Goal: Transaction & Acquisition: Purchase product/service

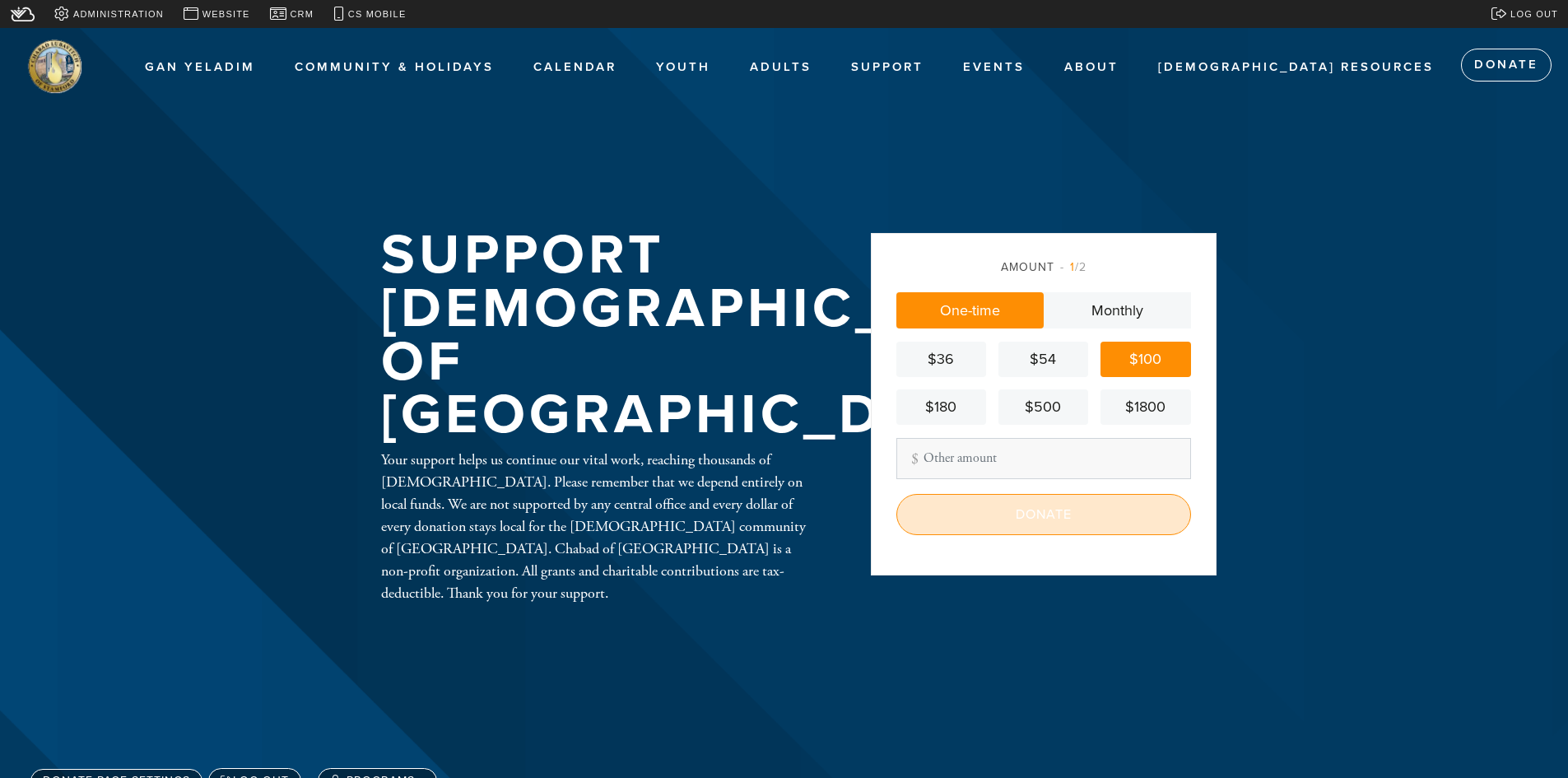
click at [1030, 515] on input "Donate" at bounding box center [1044, 515] width 295 height 41
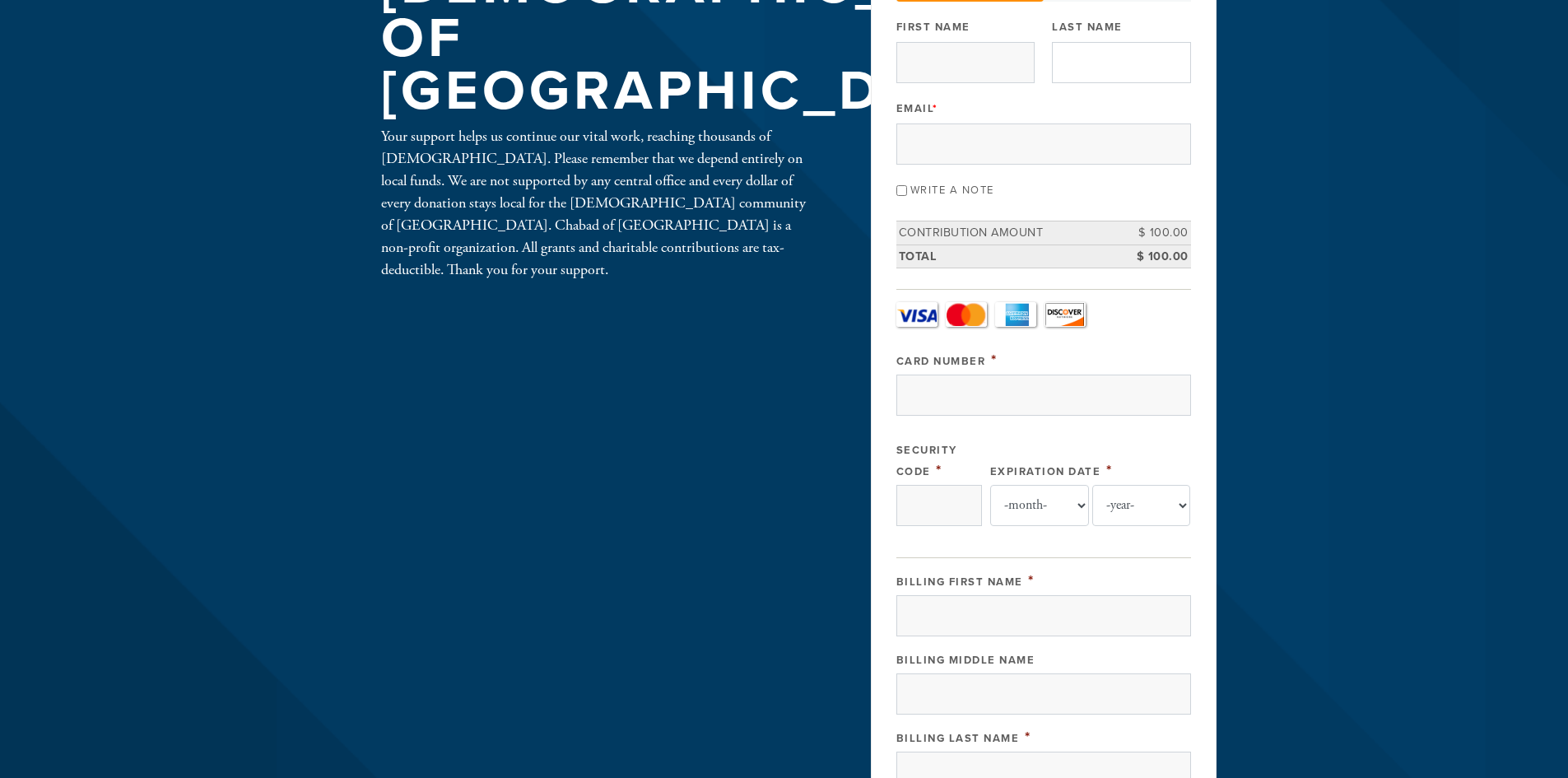
scroll to position [82, 0]
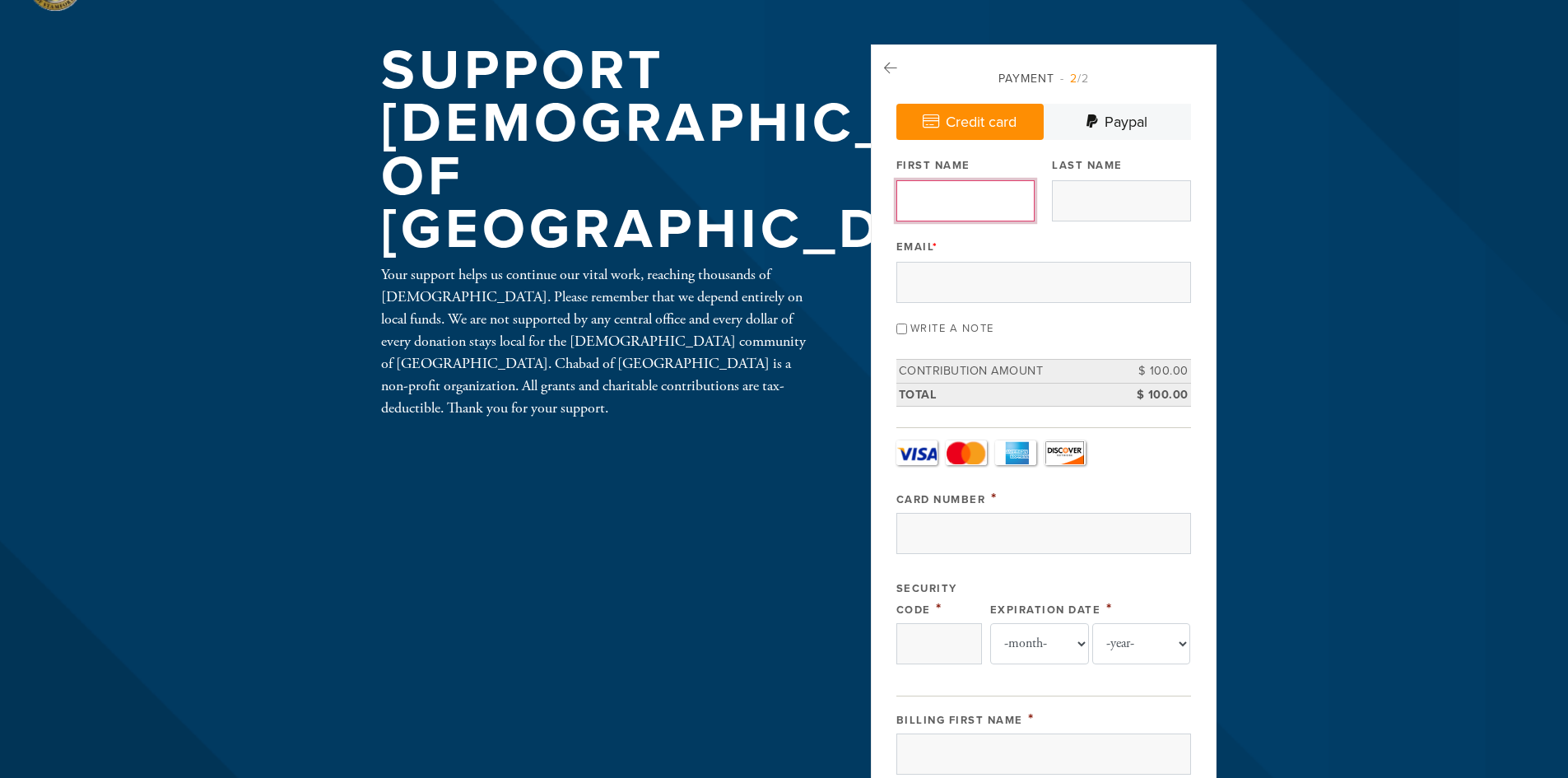
click at [1003, 198] on input "First Name" at bounding box center [966, 201] width 138 height 41
type input "[PERSON_NAME]"
type input "Finder"
click at [1013, 264] on input "Email *" at bounding box center [1044, 282] width 295 height 41
click at [950, 288] on input "Email *" at bounding box center [1044, 282] width 295 height 41
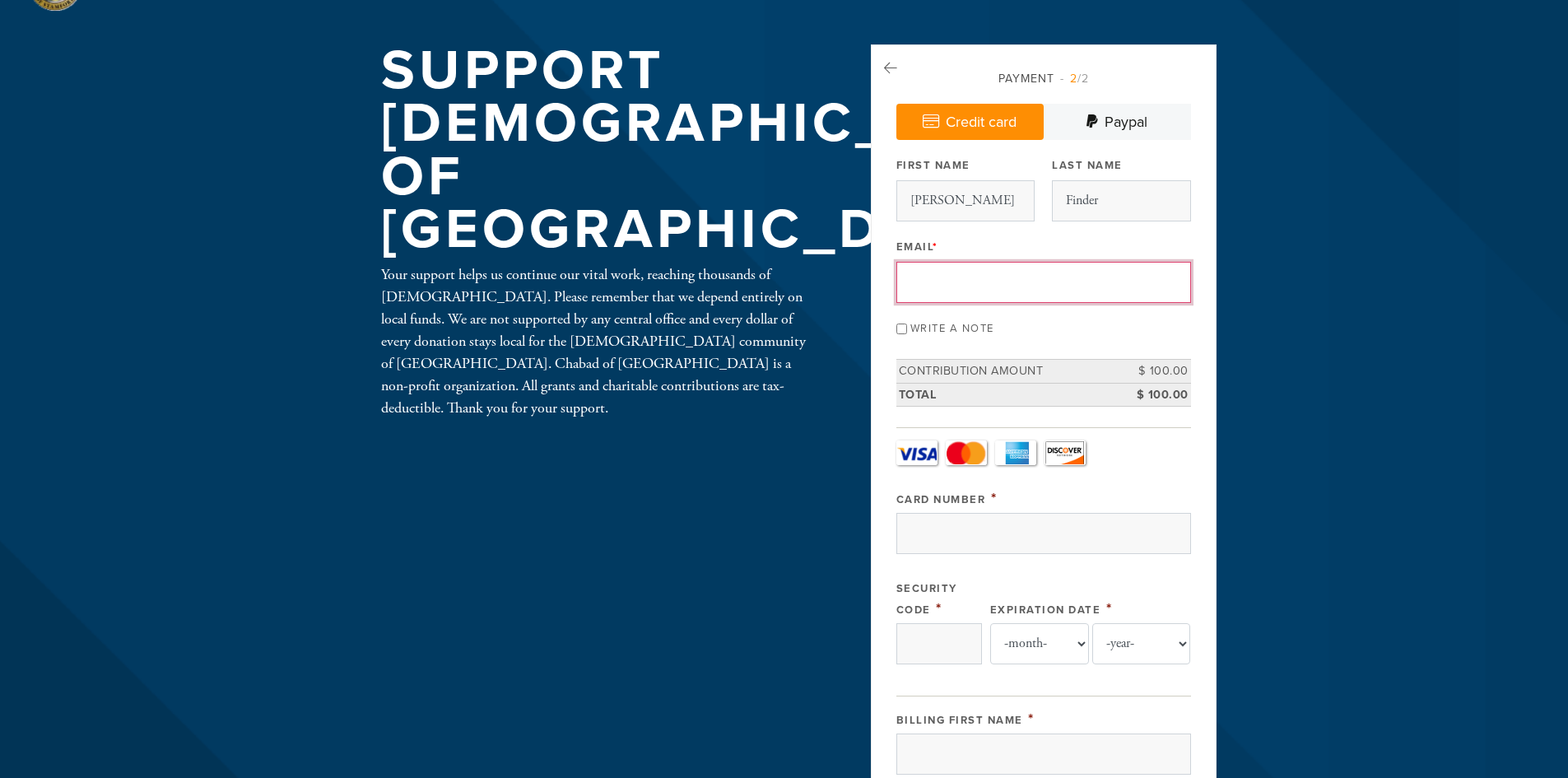
paste input "[EMAIL_ADDRESS][DOMAIN_NAME]"
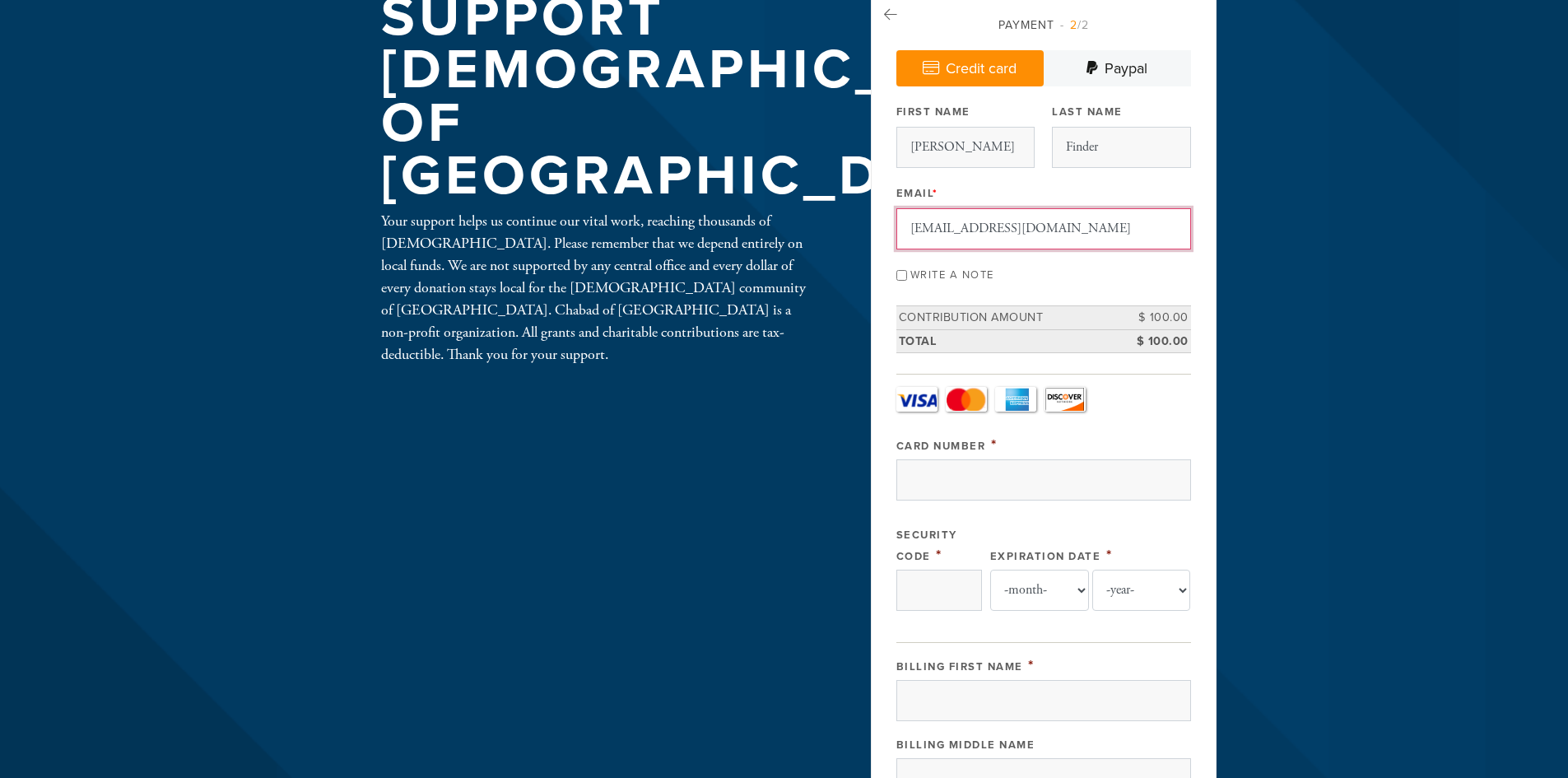
scroll to position [164, 0]
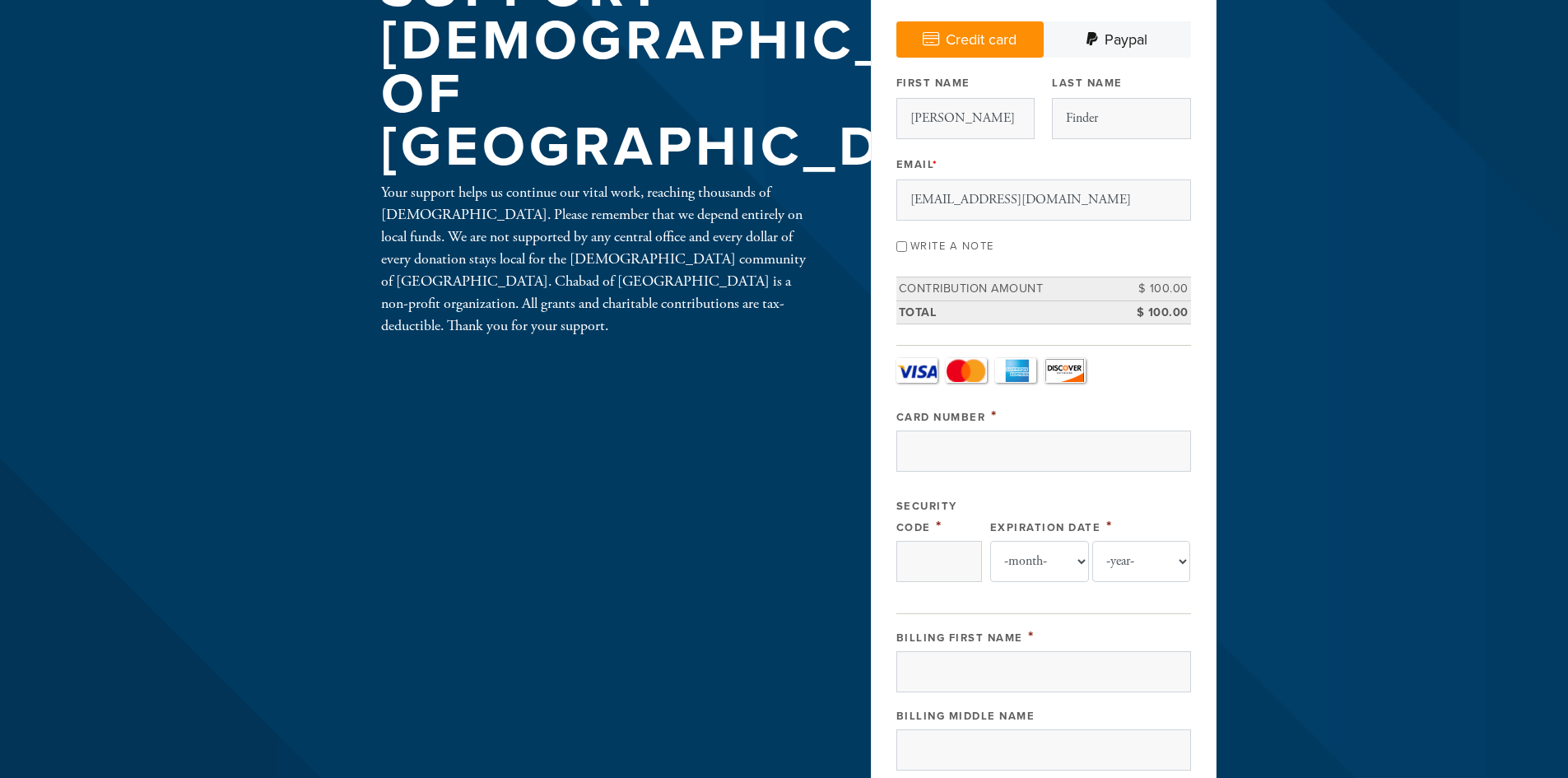
type input "[EMAIL_ADDRESS][DOMAIN_NAME]"
click at [901, 243] on input "Write a note" at bounding box center [901, 246] width 10 height 10
checkbox input "true"
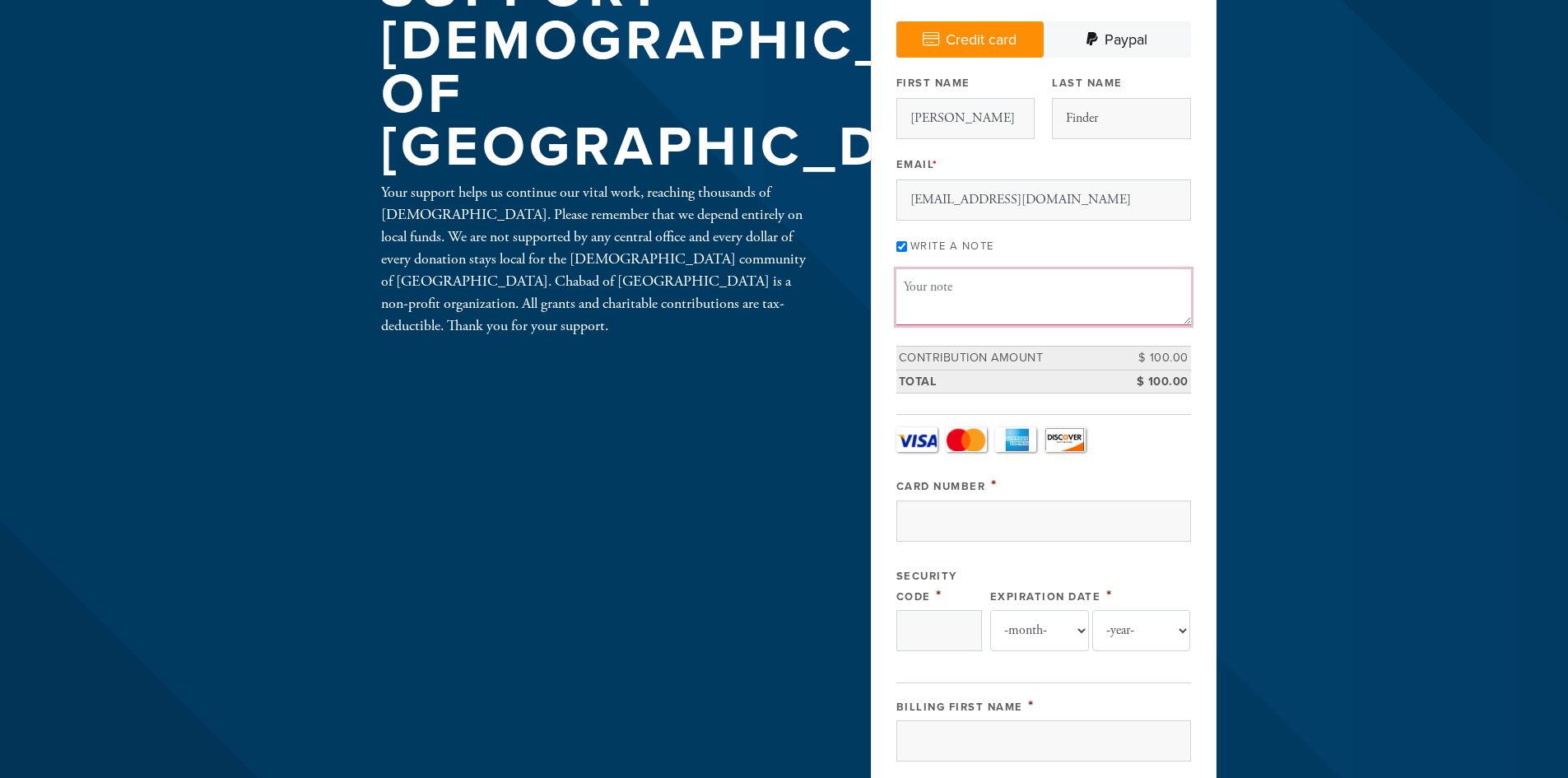
click at [980, 298] on textarea "Message or dedication" at bounding box center [1044, 297] width 295 height 56
type textarea "Where it's needed most"
click at [1326, 316] on header "Gan Yeladim Gan Yeladim Gan Yeladim Events Roots Society Donate to the Scholars…" at bounding box center [784, 661] width 1568 height 1595
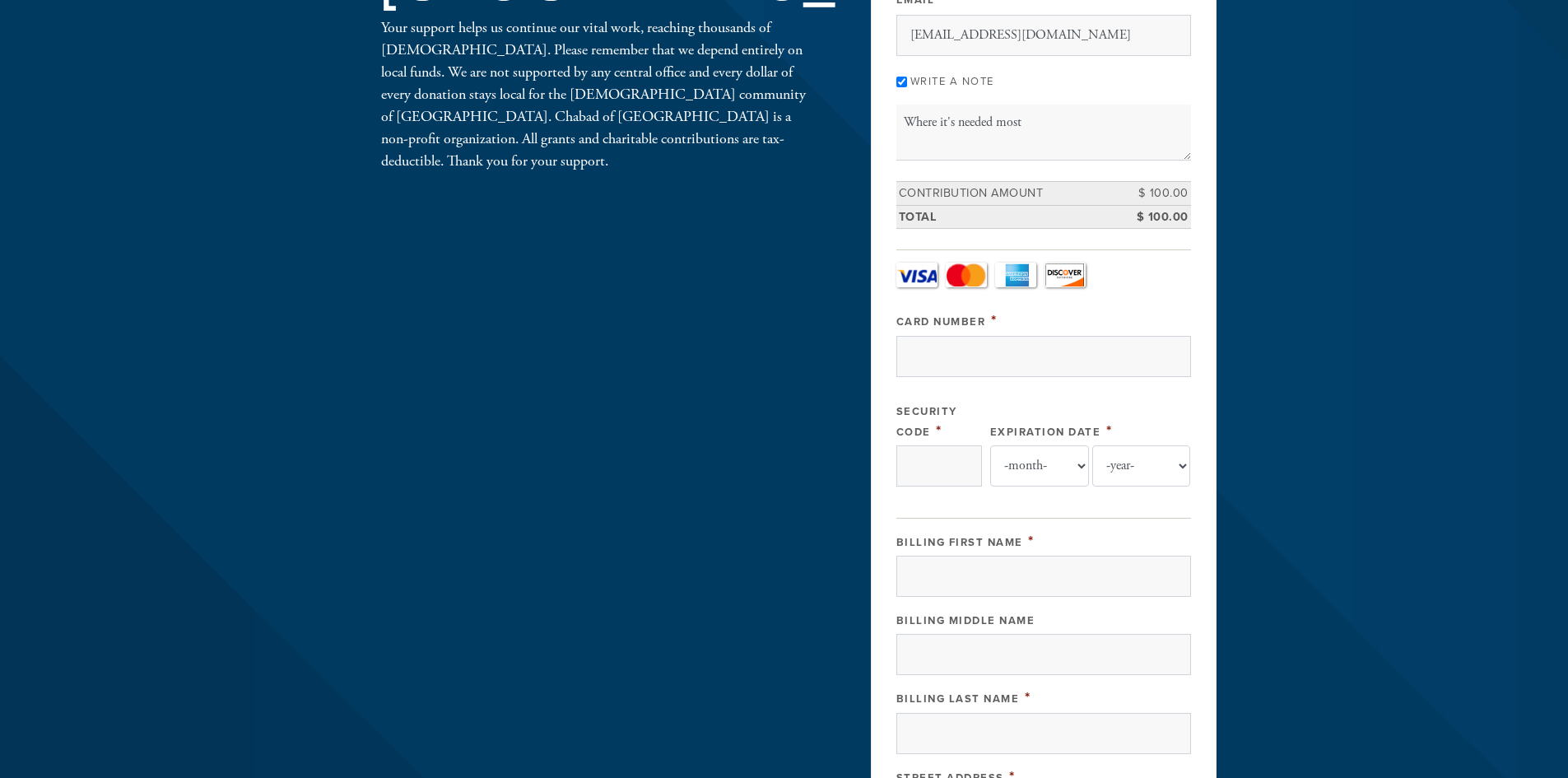
scroll to position [412, 0]
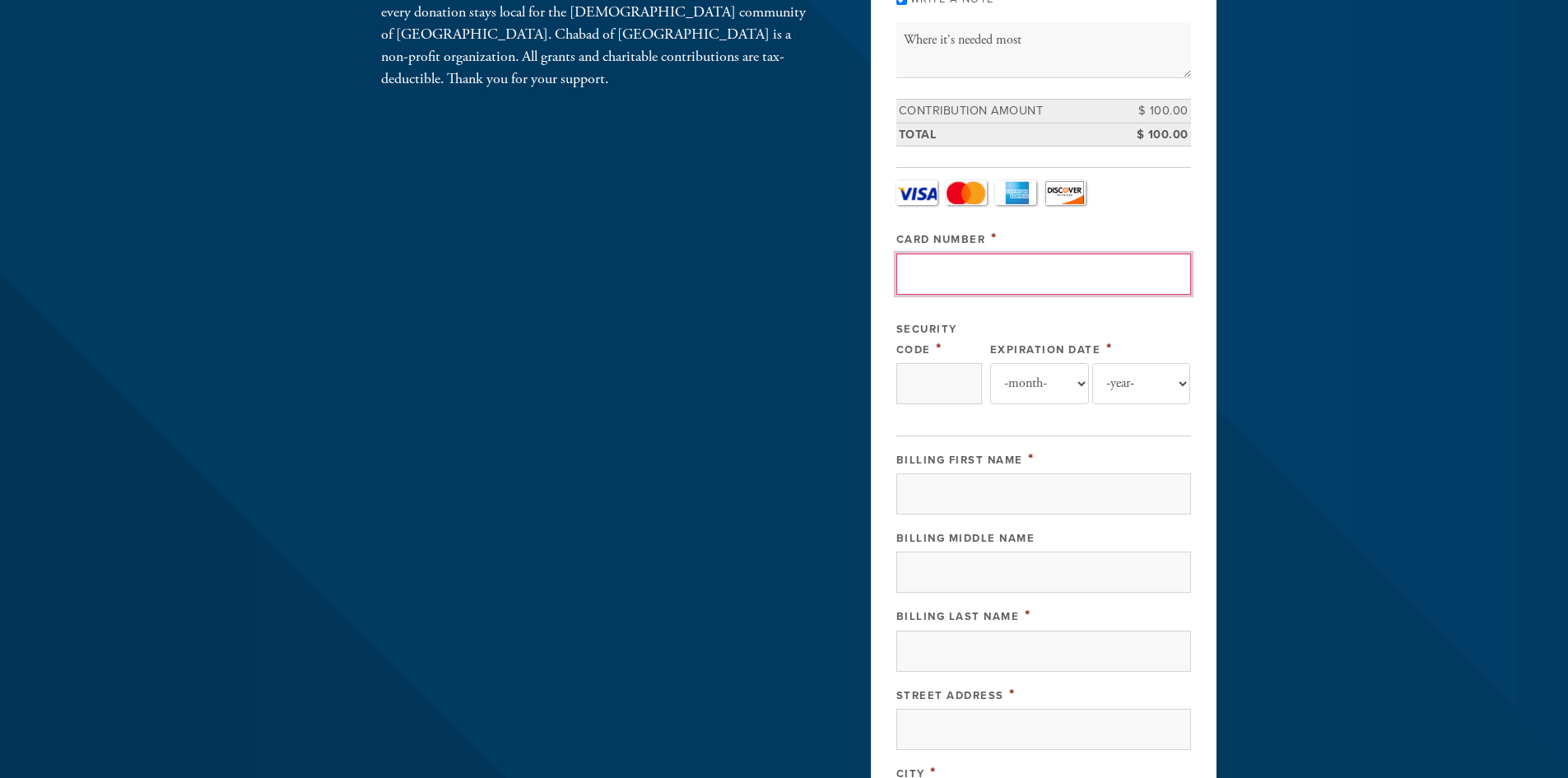
click at [994, 281] on input "Card Number" at bounding box center [1044, 274] width 295 height 41
type input "[CREDIT_CARD_NUMBER]"
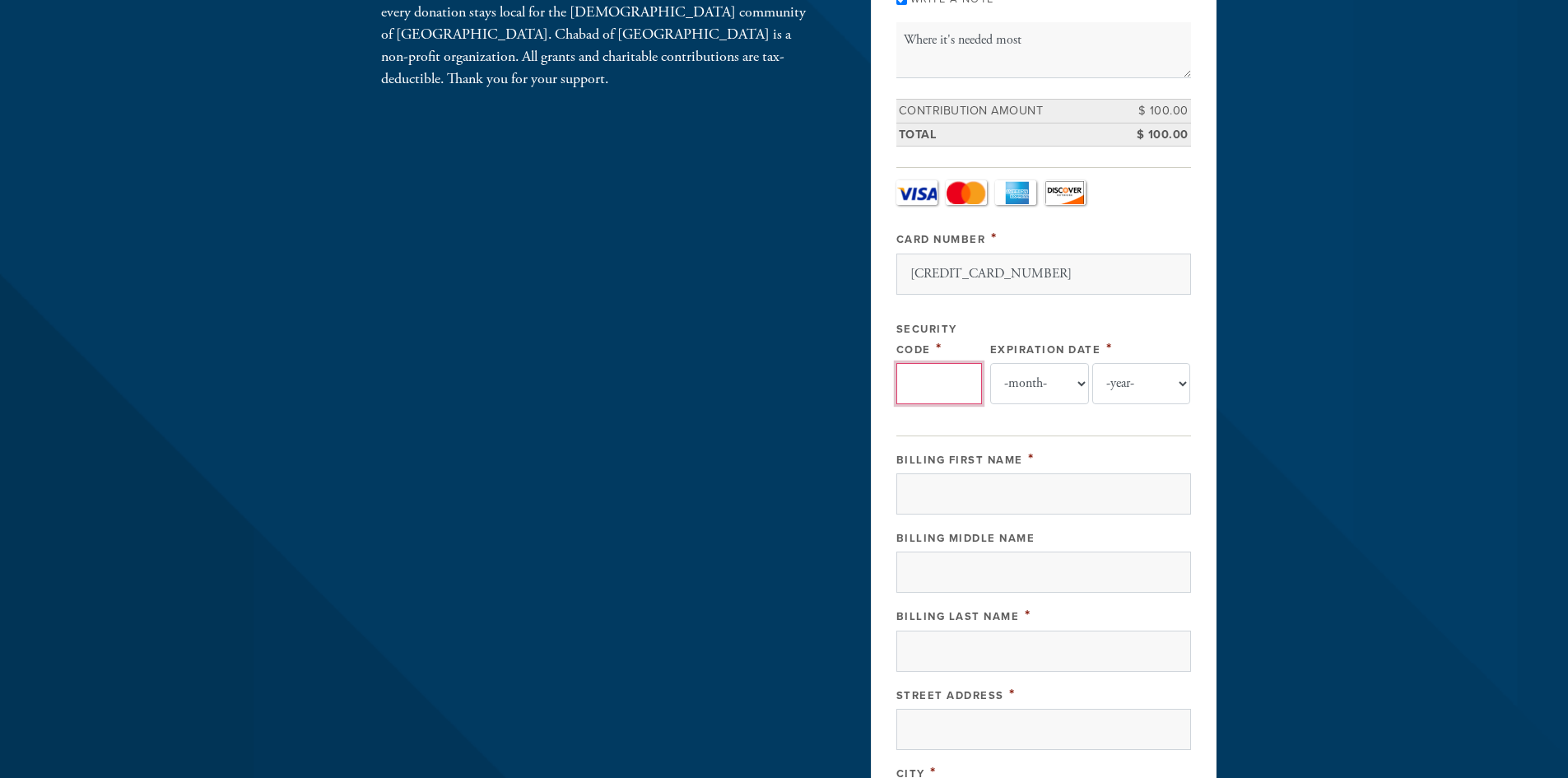
click at [939, 377] on input "Security Code" at bounding box center [939, 384] width 86 height 41
type input "911"
click at [1031, 379] on select "-month- Jan Feb Mar Apr May Jun [DATE] Aug Sep Oct Nov Dec" at bounding box center [1039, 384] width 99 height 41
select select "5"
click at [990, 363] on select "-month- Jan Feb Mar Apr May Jun [DATE] Aug Sep Oct Nov Dec" at bounding box center [1039, 384] width 99 height 41
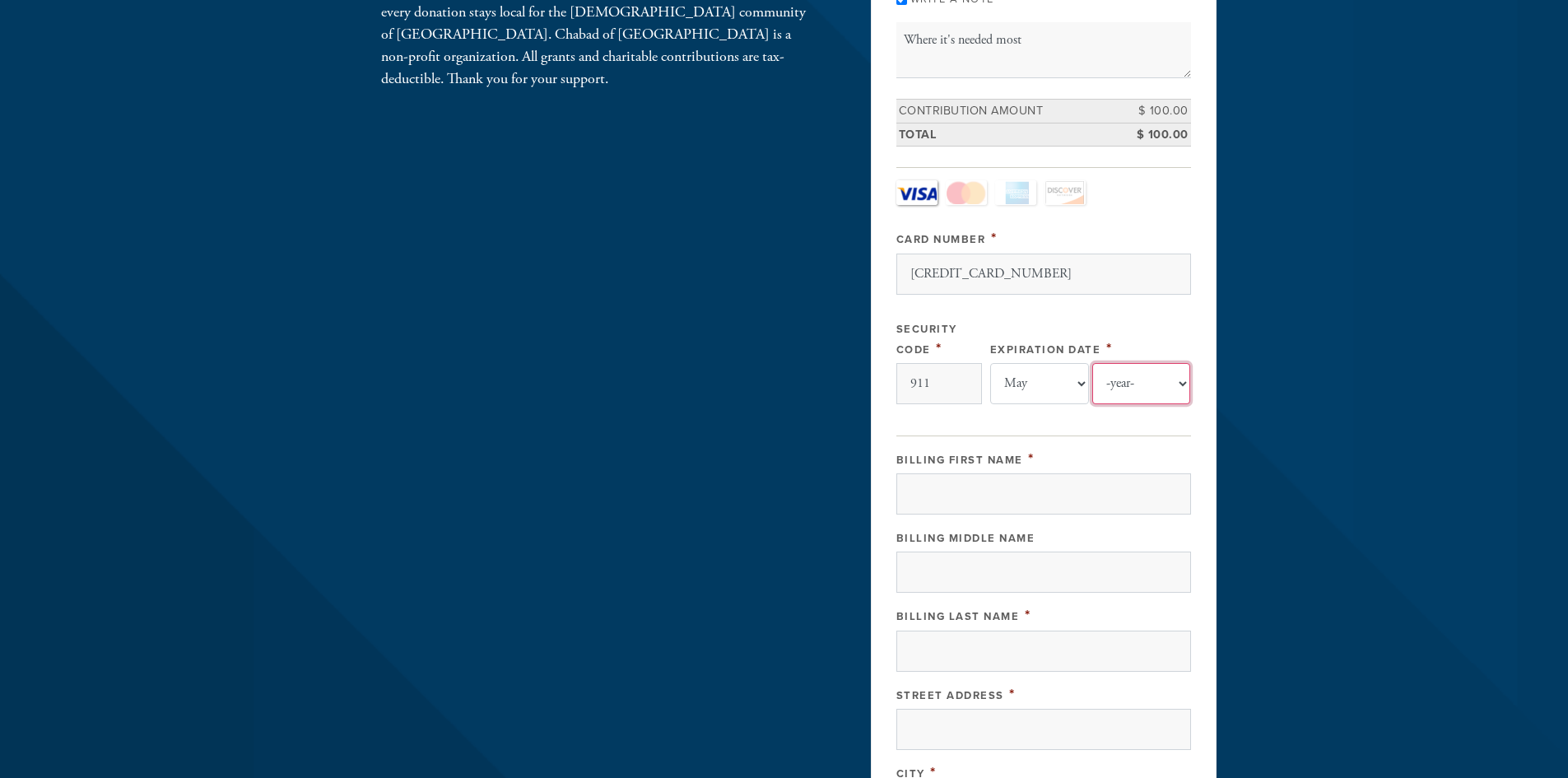
click at [1134, 387] on select "-year- 2025 2026 2027 2028 2029 2030 2031 2032 2033 2034 2035" at bounding box center [1142, 384] width 99 height 41
select select "2029"
click at [1093, 363] on select "-year- 2025 2026 2027 2028 2029 2030 2031 2032 2033 2034 2035" at bounding box center [1142, 384] width 99 height 41
click at [990, 477] on input "Billing First Name" at bounding box center [1044, 494] width 295 height 41
type input "[PERSON_NAME]"
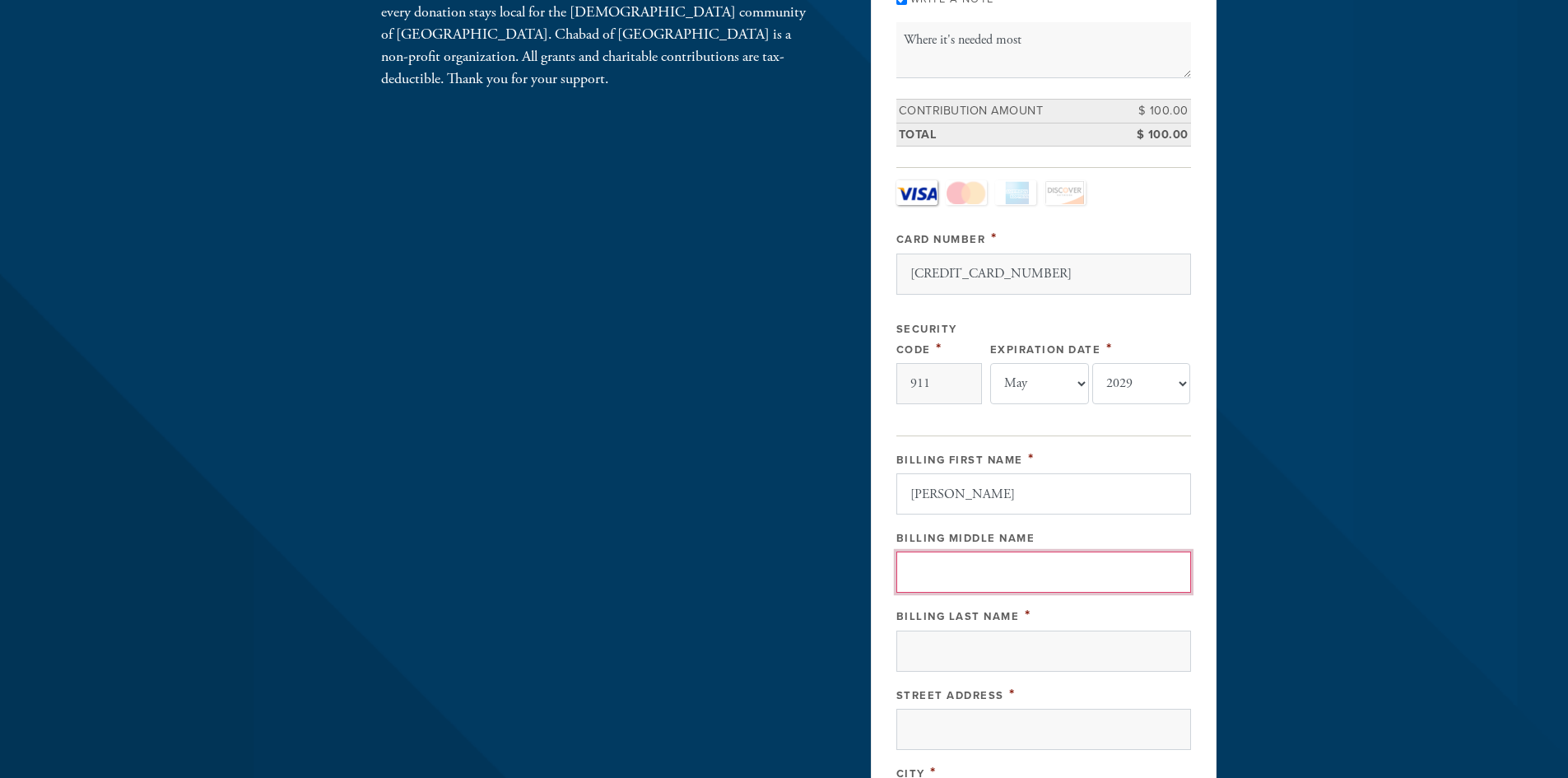
type input "F"
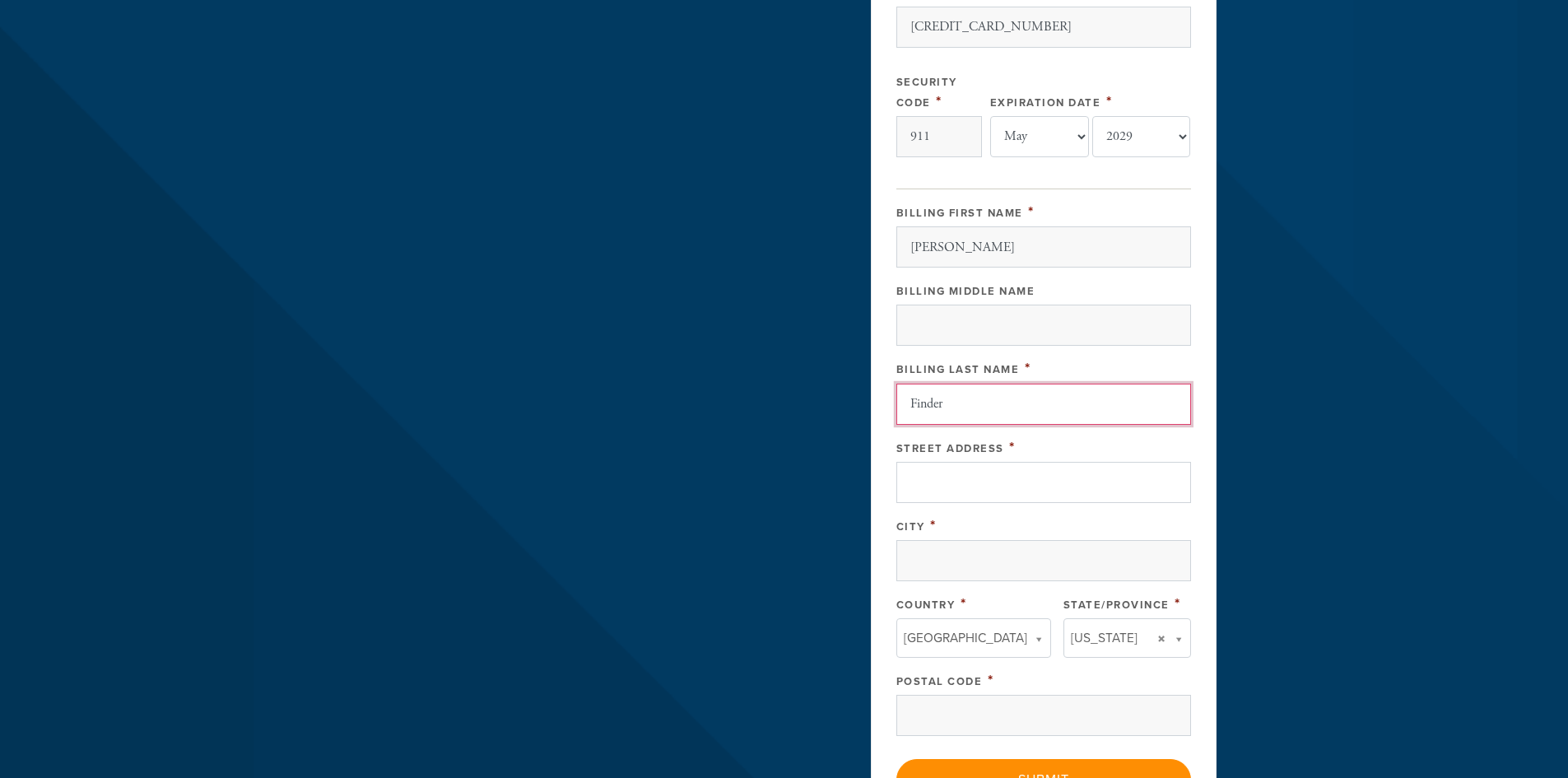
type input "Finder"
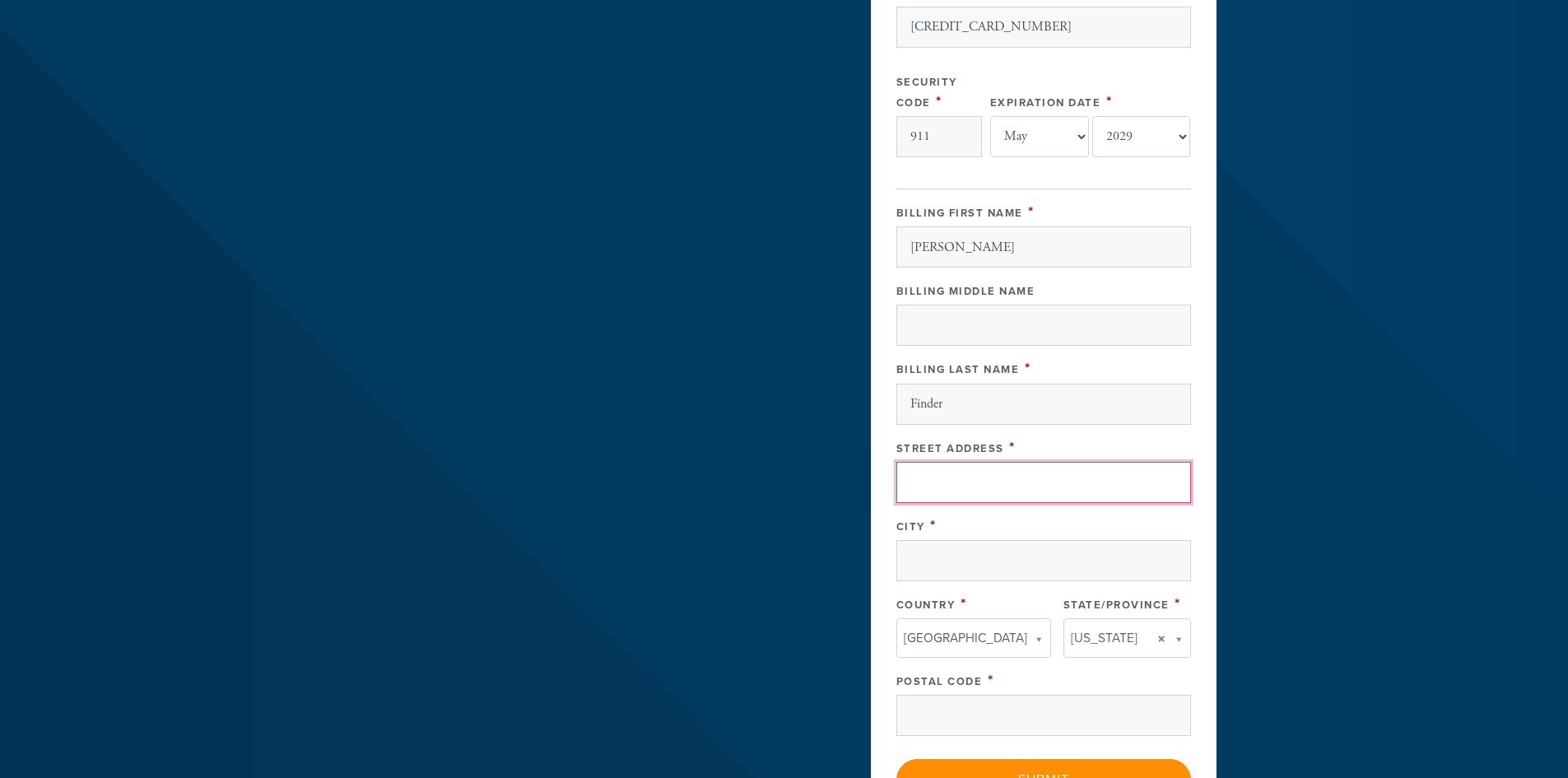
click at [978, 469] on input "Street Address" at bounding box center [1044, 482] width 295 height 41
click at [936, 486] on input "Street Address" at bounding box center [1044, 482] width 295 height 41
paste input "[STREET_ADDRESS][PERSON_NAME]"
type input "[STREET_ADDRESS][PERSON_NAME]"
click at [940, 558] on input "City" at bounding box center [1044, 560] width 295 height 41
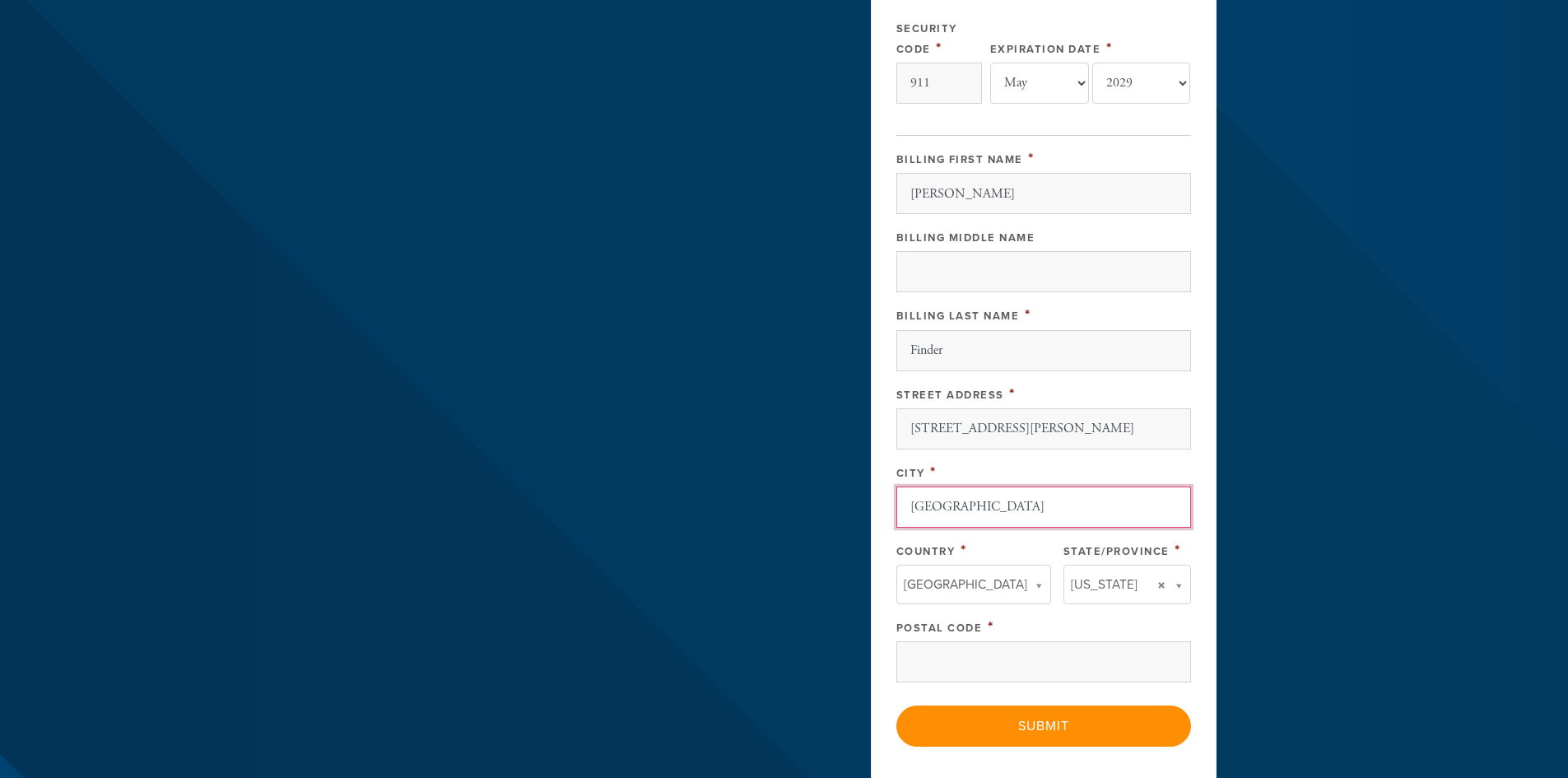
scroll to position [741, 0]
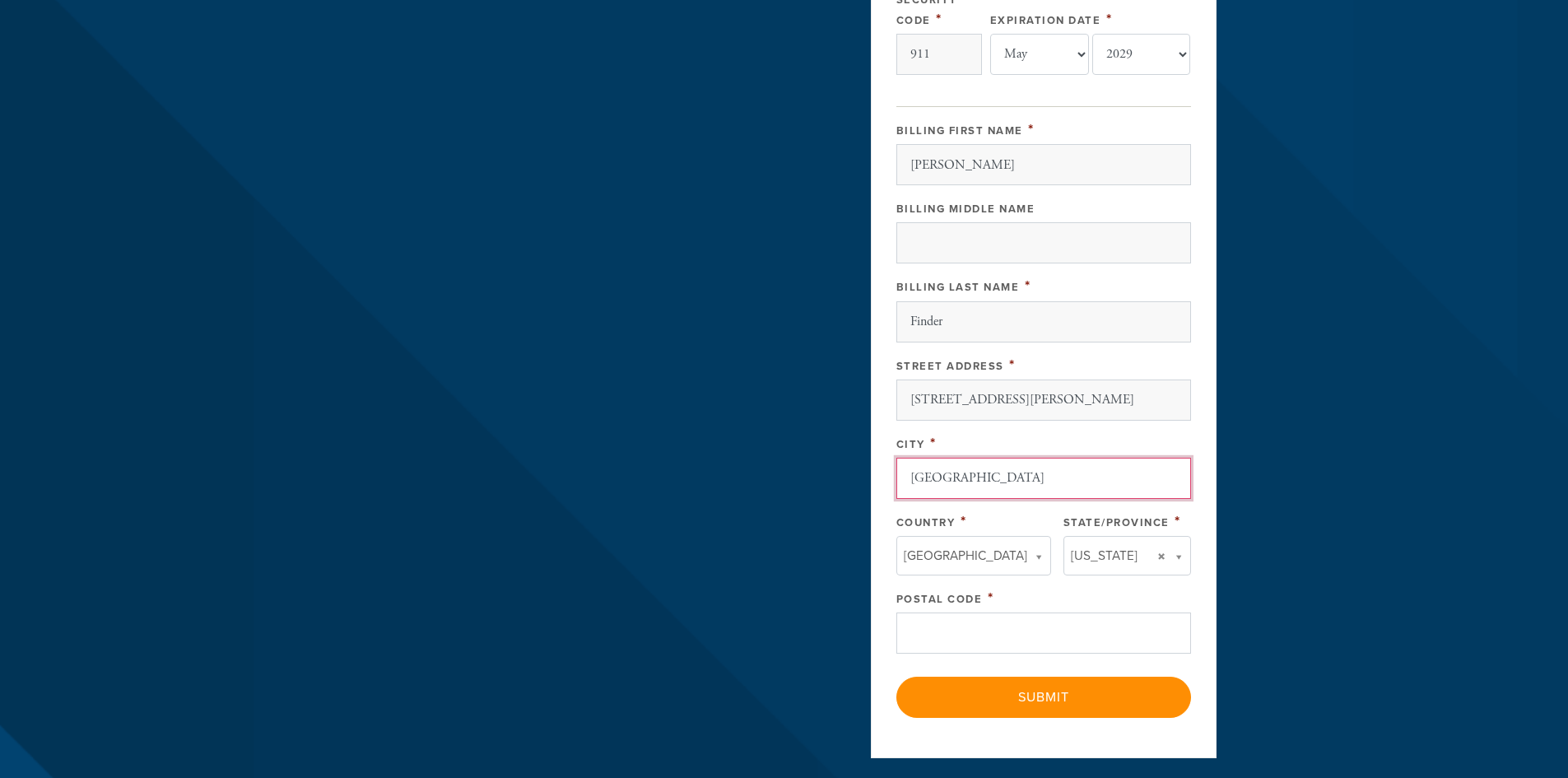
type input "[GEOGRAPHIC_DATA]"
click at [1012, 617] on input "Postal Code" at bounding box center [1044, 633] width 295 height 41
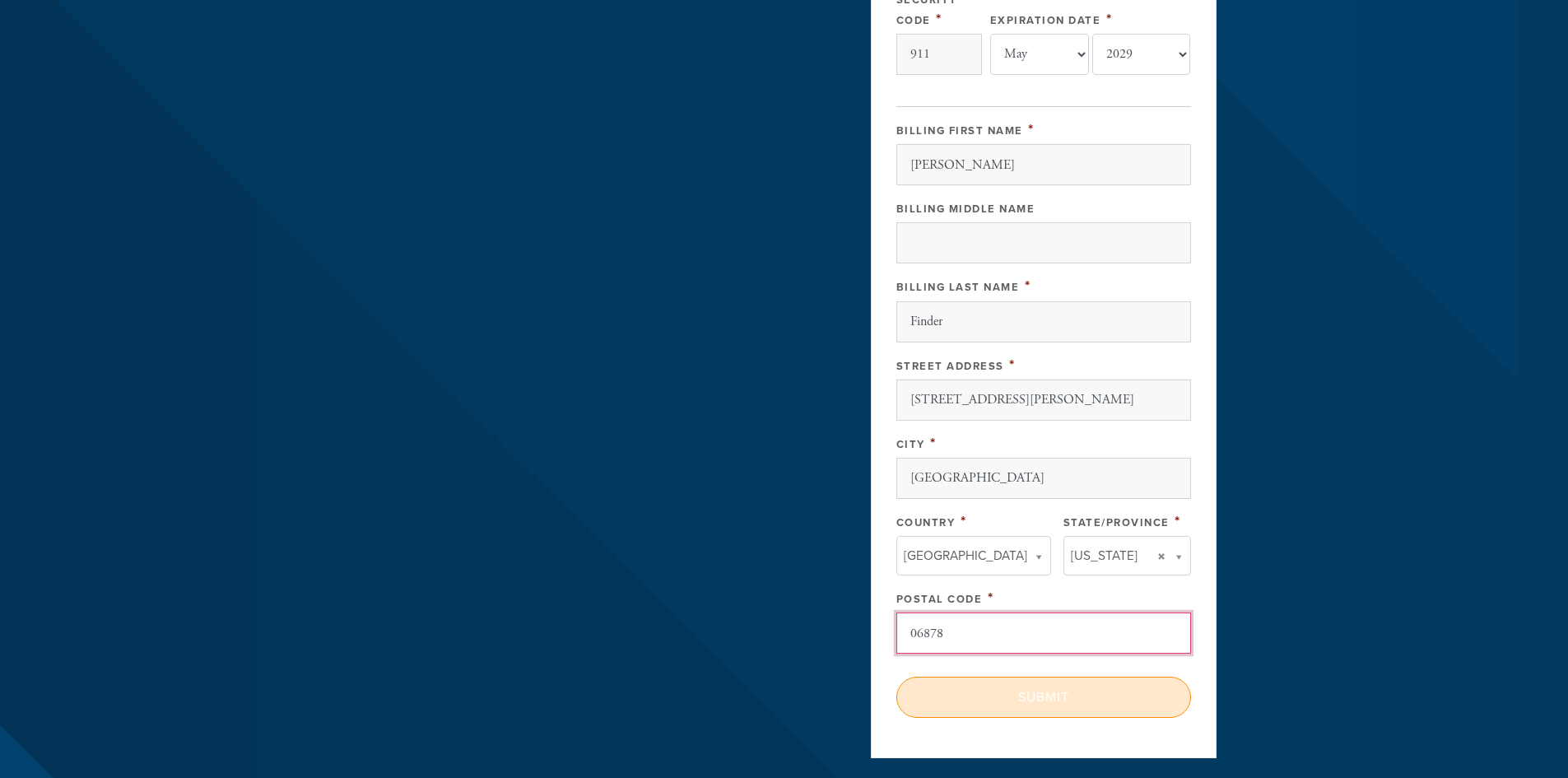
type input "06878"
click at [1044, 694] on input "Submit" at bounding box center [1044, 698] width 295 height 41
